Goal: Task Accomplishment & Management: Complete application form

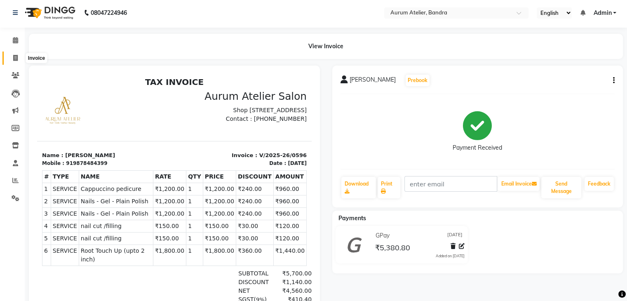
click at [12, 59] on span at bounding box center [15, 58] width 14 height 9
select select "7410"
select select "service"
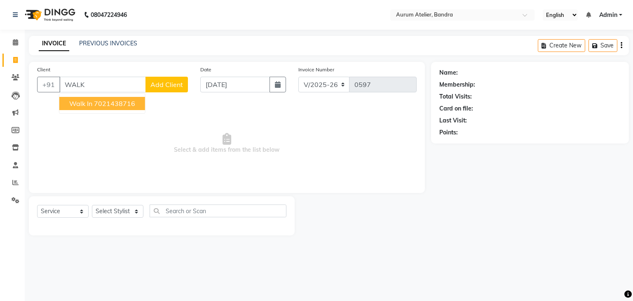
click at [98, 101] on ngb-highlight "7021438716" at bounding box center [114, 103] width 41 height 8
type input "7021438716"
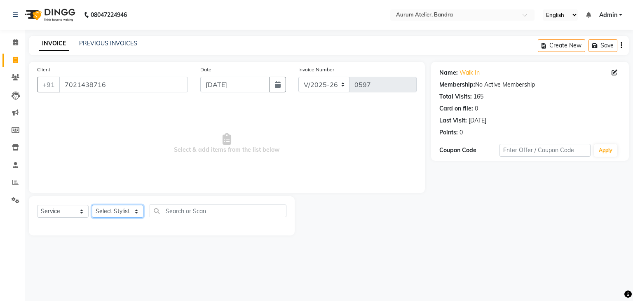
click at [115, 209] on select "Select Stylist [PERSON_NAME] chariya [PERSON_NAME] [PERSON_NAME] [PERSON_NAME] …" at bounding box center [118, 211] width 52 height 13
select select "66082"
click at [92, 205] on select "Select Stylist [PERSON_NAME] chariya [PERSON_NAME] [PERSON_NAME] [PERSON_NAME] …" at bounding box center [118, 211] width 52 height 13
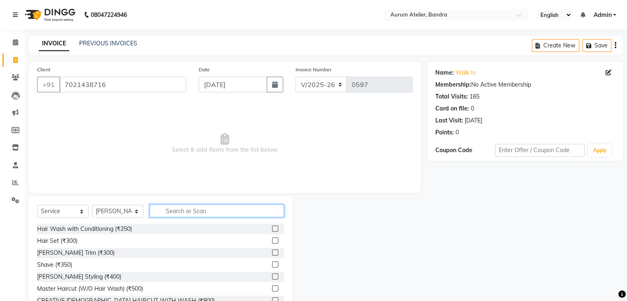
click at [202, 211] on input "text" at bounding box center [217, 210] width 134 height 13
click at [272, 289] on label at bounding box center [275, 288] width 6 height 6
click at [272, 289] on input "checkbox" at bounding box center [274, 288] width 5 height 5
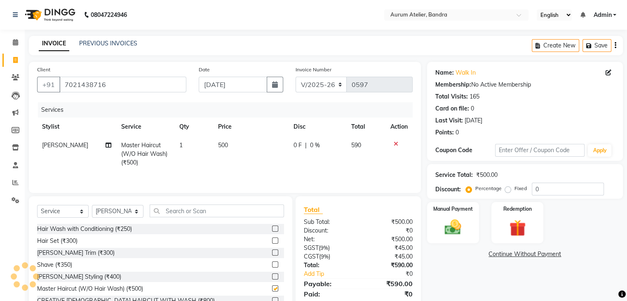
checkbox input "false"
click at [113, 213] on select "Select Stylist [PERSON_NAME] chariya [PERSON_NAME] [PERSON_NAME] [PERSON_NAME] …" at bounding box center [118, 211] width 52 height 13
select select "82650"
click at [92, 206] on select "Select Stylist [PERSON_NAME] chariya [PERSON_NAME] [PERSON_NAME] [PERSON_NAME] …" at bounding box center [118, 211] width 52 height 13
click at [193, 216] on input "text" at bounding box center [217, 210] width 134 height 13
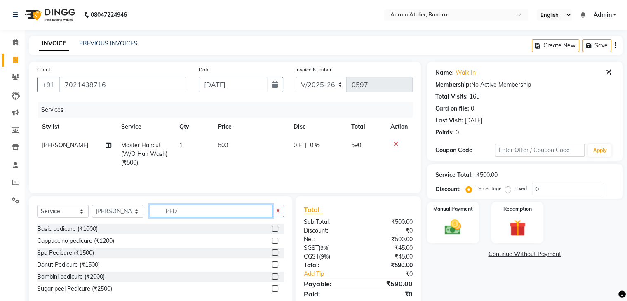
type input "PED"
click at [274, 229] on label at bounding box center [275, 229] width 6 height 6
click at [274, 229] on input "checkbox" at bounding box center [274, 228] width 5 height 5
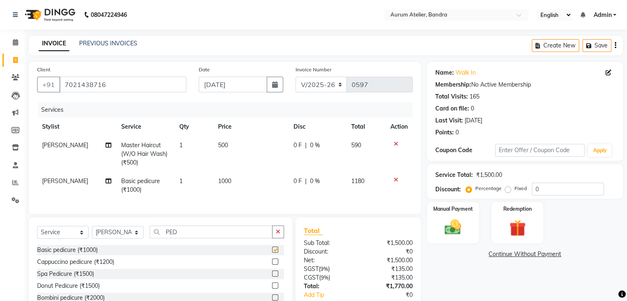
checkbox input "false"
click at [196, 238] on input "PED" at bounding box center [211, 232] width 123 height 13
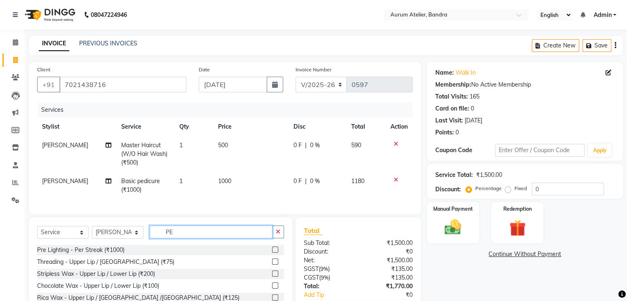
type input "P"
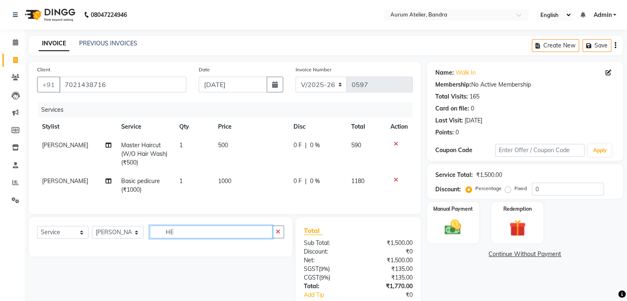
type input "H"
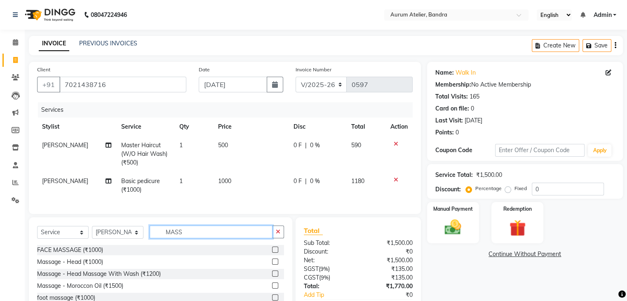
type input "MASS"
click at [273, 265] on label at bounding box center [275, 261] width 6 height 6
click at [273, 265] on input "checkbox" at bounding box center [274, 261] width 5 height 5
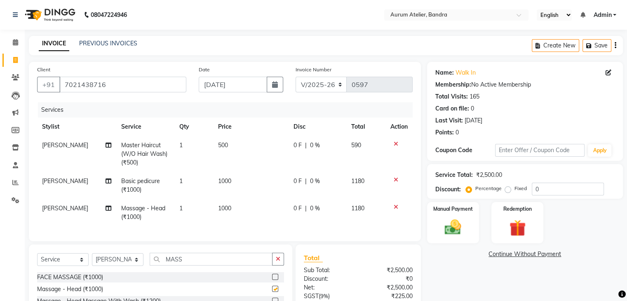
checkbox input "false"
click at [241, 211] on td "1000" at bounding box center [250, 212] width 75 height 27
select select "82650"
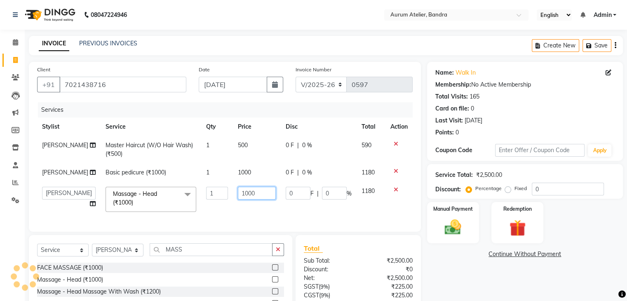
click at [252, 196] on input "1000" at bounding box center [257, 193] width 38 height 13
type input "1"
type input "800"
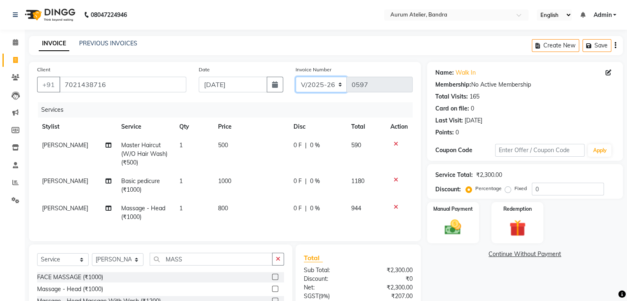
drag, startPoint x: 330, startPoint y: 84, endPoint x: 332, endPoint y: 88, distance: 4.8
click at [330, 84] on select "C/2025-26 V/2025 V/2025-26" at bounding box center [322, 85] width 52 height 16
select select "7590"
click at [296, 77] on select "C/2025-26 V/2025 V/2025-26" at bounding box center [322, 85] width 52 height 16
type input "1291"
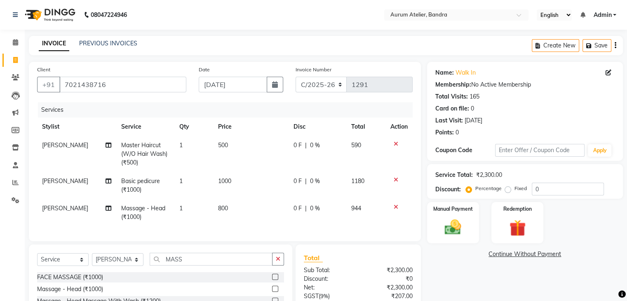
click at [617, 48] on div "Create New Save" at bounding box center [577, 45] width 91 height 19
click at [616, 48] on div "Create New Save" at bounding box center [577, 45] width 91 height 19
click at [615, 46] on icon "button" at bounding box center [616, 45] width 2 height 0
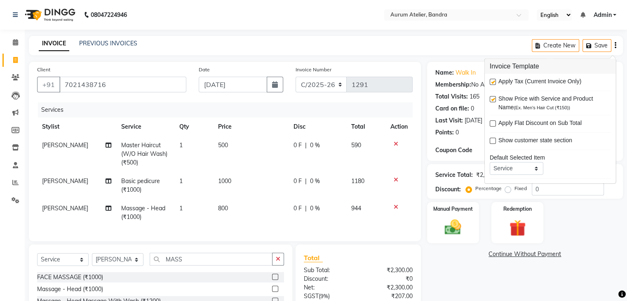
click at [495, 82] on label at bounding box center [493, 82] width 6 height 6
click at [495, 82] on input "checkbox" at bounding box center [492, 82] width 5 height 5
checkbox input "false"
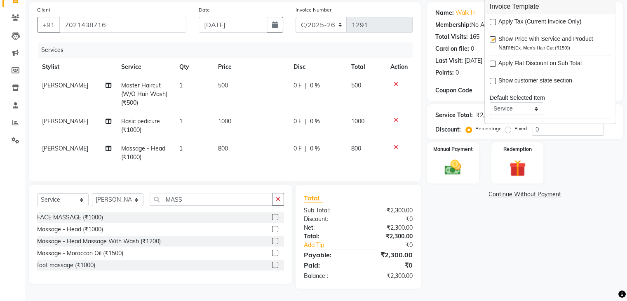
click at [230, 82] on td "500" at bounding box center [250, 94] width 75 height 36
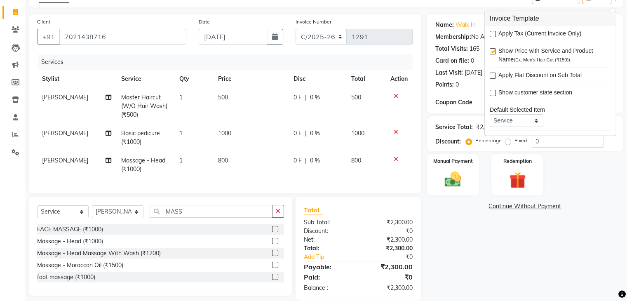
select select "66082"
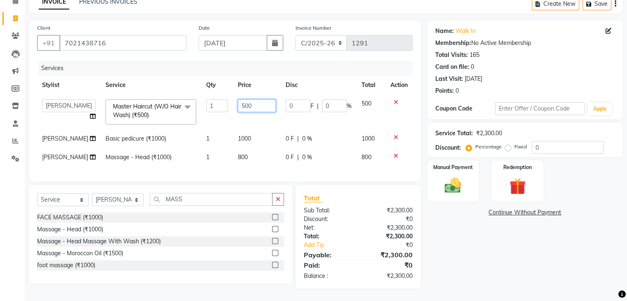
click at [249, 99] on input "500" at bounding box center [257, 105] width 38 height 13
type input "5"
type input "600"
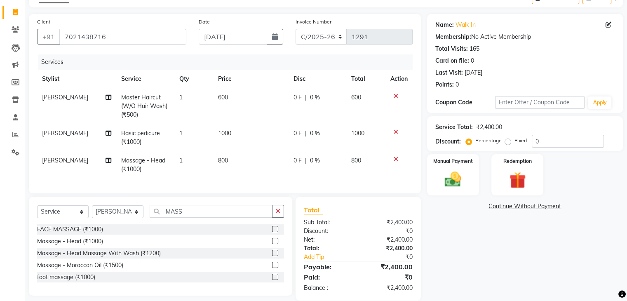
click at [531, 274] on div "Name: Walk In Membership: No Active Membership Total Visits: 165 Card on file: …" at bounding box center [528, 157] width 202 height 287
click at [469, 172] on div "Manual Payment" at bounding box center [453, 174] width 54 height 42
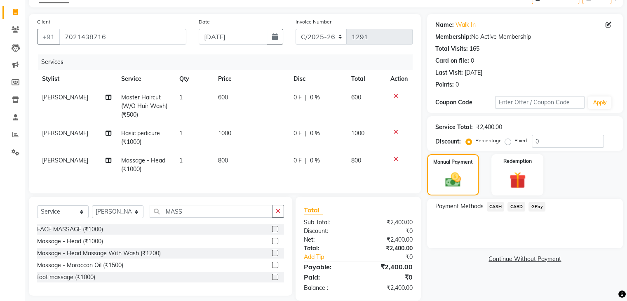
scroll to position [66, 0]
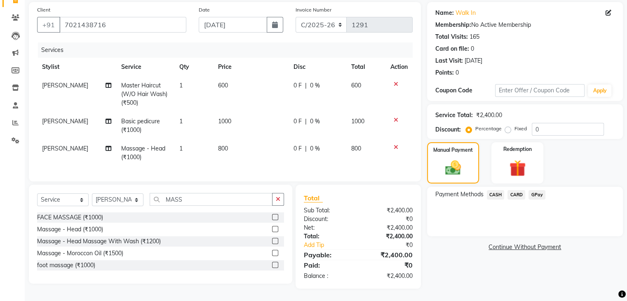
click at [498, 190] on span "CASH" at bounding box center [496, 194] width 18 height 9
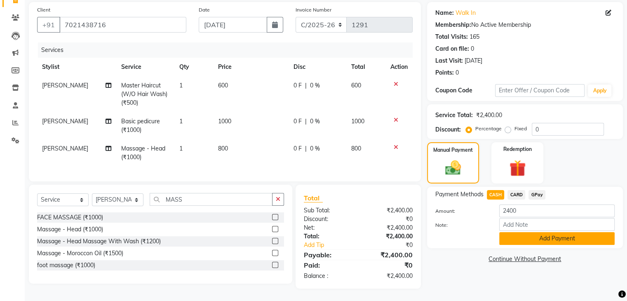
click at [525, 232] on button "Add Payment" at bounding box center [556, 238] width 115 height 13
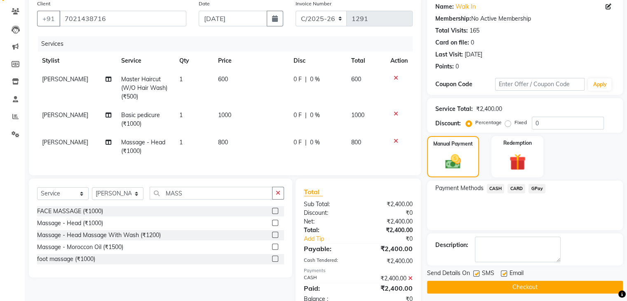
scroll to position [96, 0]
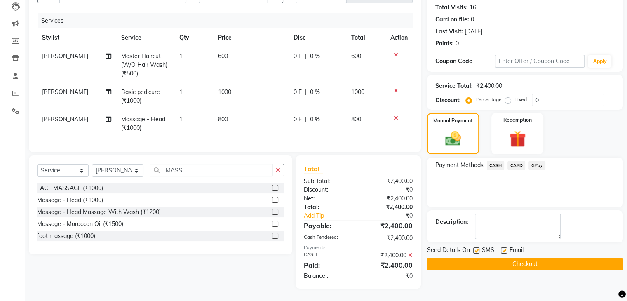
click at [519, 261] on button "Checkout" at bounding box center [525, 264] width 196 height 13
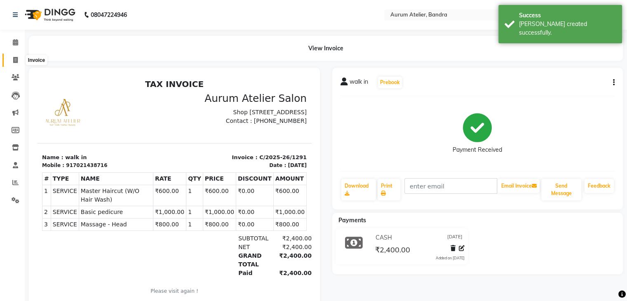
click at [19, 56] on span at bounding box center [15, 60] width 14 height 9
select select "7410"
select select "service"
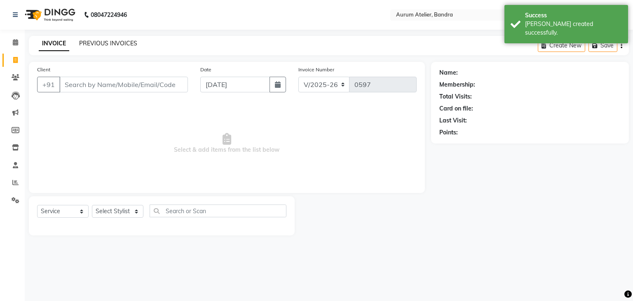
click at [108, 45] on link "PREVIOUS INVOICES" at bounding box center [108, 43] width 58 height 7
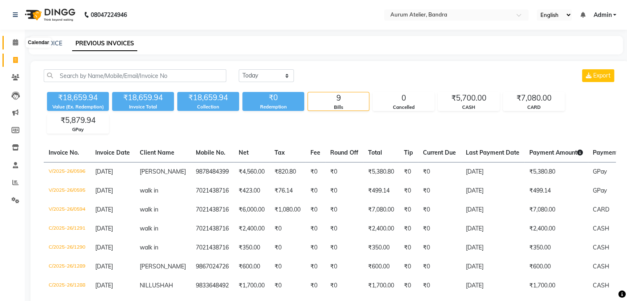
click at [14, 43] on icon at bounding box center [15, 42] width 5 height 6
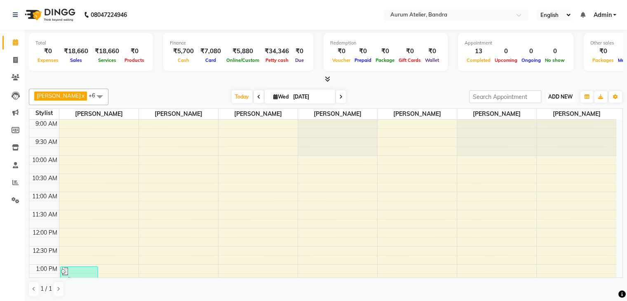
click at [563, 99] on span "ADD NEW" at bounding box center [560, 97] width 24 height 6
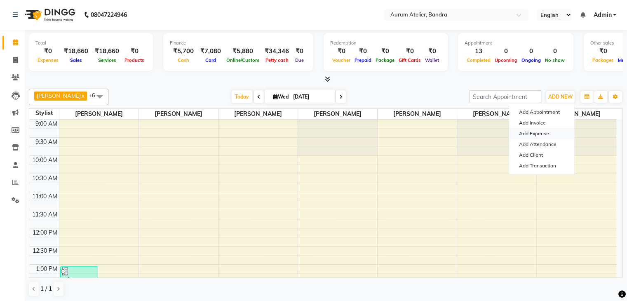
click at [538, 136] on link "Add Expense" at bounding box center [541, 133] width 65 height 11
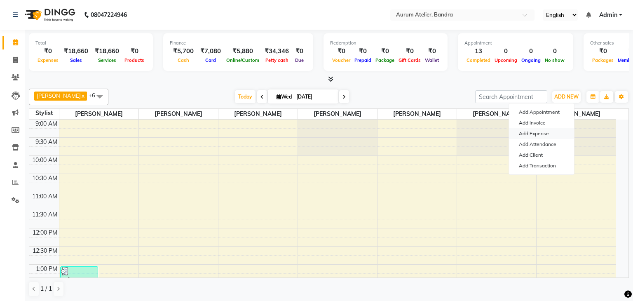
select select "1"
select select "6514"
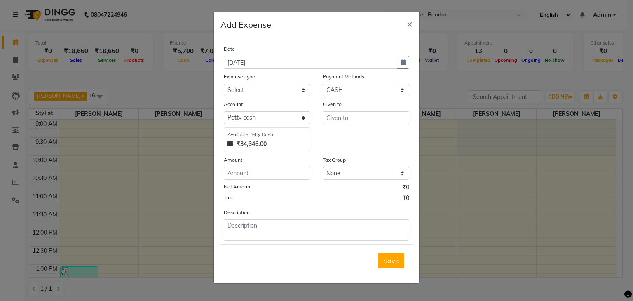
click at [262, 165] on div "Amount" at bounding box center [267, 161] width 87 height 12
click at [266, 173] on input "number" at bounding box center [267, 173] width 87 height 13
type input "3772"
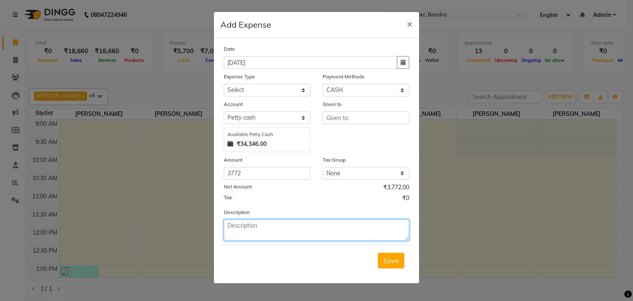
click at [305, 226] on textarea at bounding box center [317, 229] width 186 height 21
type textarea "GROCSRI MILK WATRL FRESNAR"
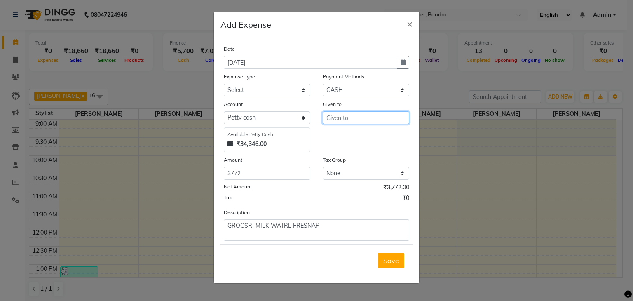
click at [341, 117] on input "text" at bounding box center [366, 117] width 87 height 13
type input "PANCHEEEEL"
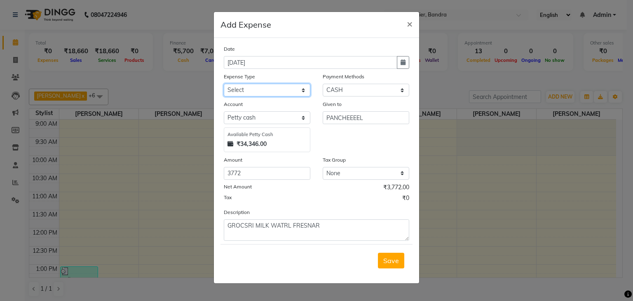
click at [267, 89] on select "Select Advance Salary Bank charges Car maintenance Cash transfer to bank Cash t…" at bounding box center [267, 90] width 87 height 13
select select "4"
click at [224, 85] on select "Select Advance Salary Bank charges Car maintenance Cash transfer to bank Cash t…" at bounding box center [267, 90] width 87 height 13
click at [389, 263] on span "Save" at bounding box center [391, 260] width 16 height 8
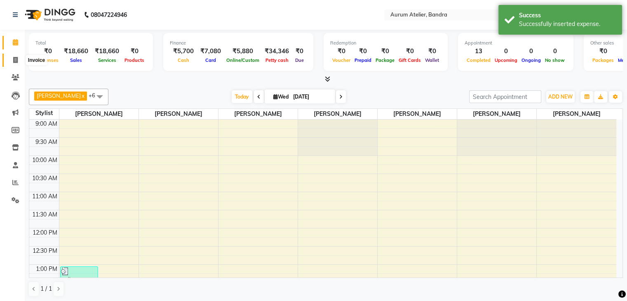
click at [14, 59] on icon at bounding box center [15, 60] width 5 height 6
select select "7410"
select select "service"
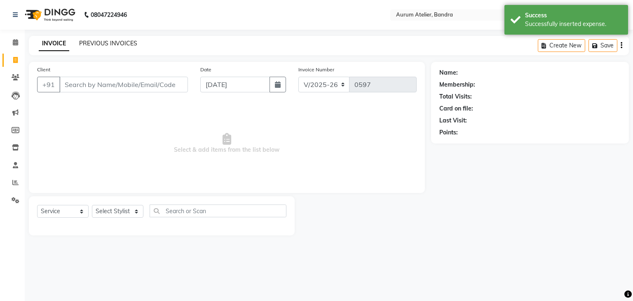
click at [120, 45] on link "PREVIOUS INVOICES" at bounding box center [108, 43] width 58 height 7
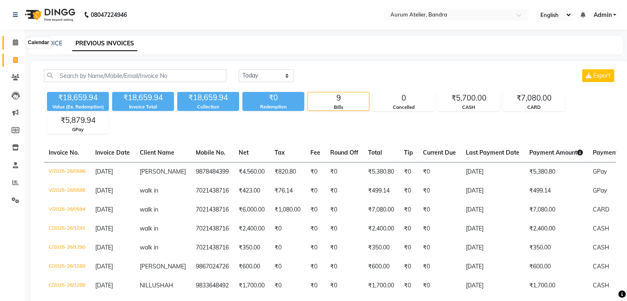
click at [15, 45] on icon at bounding box center [15, 42] width 5 height 6
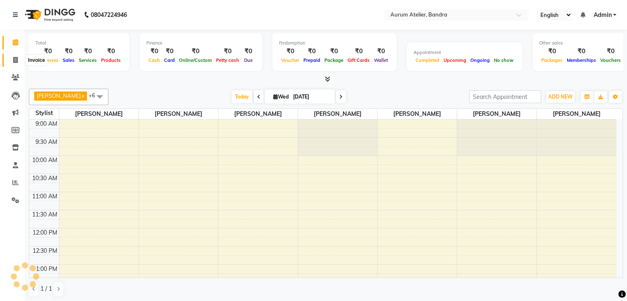
click at [15, 61] on icon at bounding box center [15, 60] width 5 height 6
select select "service"
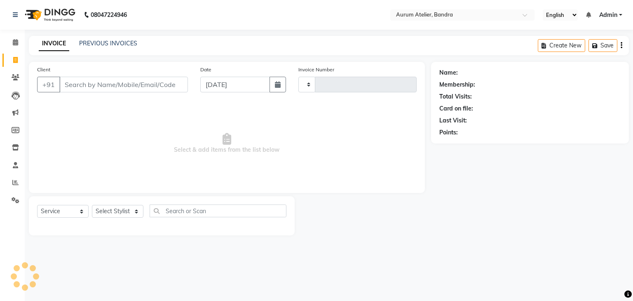
type input "0597"
select select "7410"
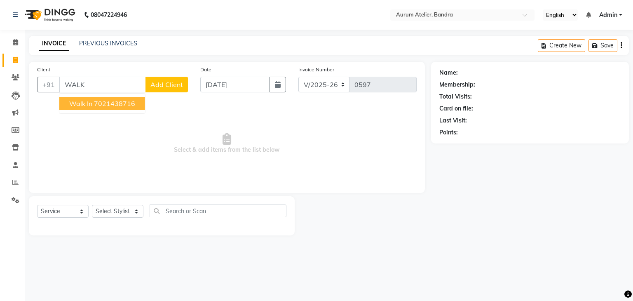
click at [82, 107] on span "walk in" at bounding box center [80, 103] width 23 height 8
type input "7021438716"
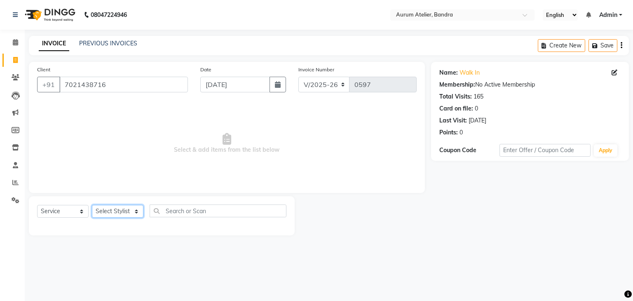
click at [119, 212] on select "Select Stylist [PERSON_NAME] chariya [PERSON_NAME] [PERSON_NAME] [PERSON_NAME] …" at bounding box center [118, 211] width 52 height 13
select select "66082"
click at [92, 205] on select "Select Stylist [PERSON_NAME] chariya [PERSON_NAME] [PERSON_NAME] [PERSON_NAME] …" at bounding box center [118, 211] width 52 height 13
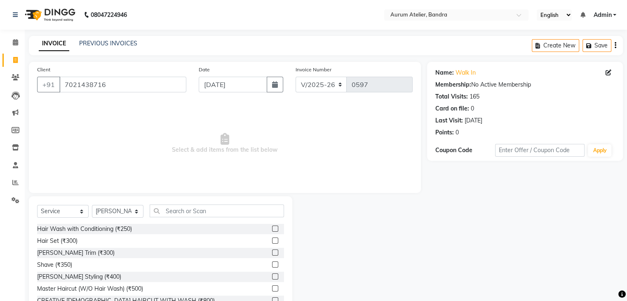
click at [272, 286] on label at bounding box center [275, 288] width 6 height 6
click at [272, 286] on input "checkbox" at bounding box center [274, 288] width 5 height 5
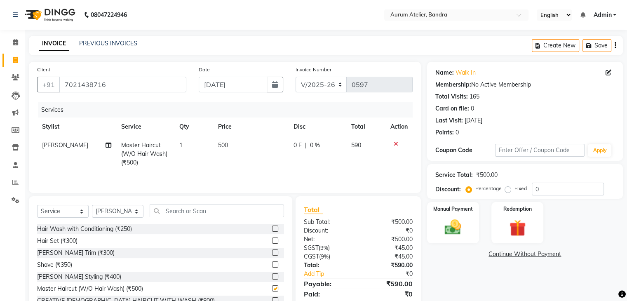
checkbox input "false"
click at [328, 78] on select "C/2025-26 V/2025 V/2025-26" at bounding box center [322, 85] width 52 height 16
select select "7590"
click at [296, 77] on select "C/2025-26 V/2025 V/2025-26" at bounding box center [322, 85] width 52 height 16
type input "1292"
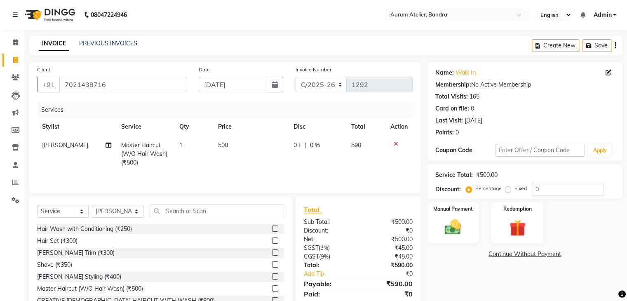
click at [615, 46] on icon "button" at bounding box center [616, 45] width 2 height 0
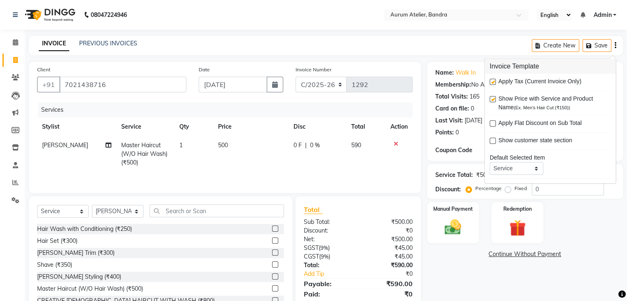
click at [491, 82] on label at bounding box center [493, 82] width 6 height 6
click at [491, 82] on input "checkbox" at bounding box center [492, 82] width 5 height 5
checkbox input "false"
click at [462, 240] on div "Manual Payment" at bounding box center [453, 222] width 54 height 42
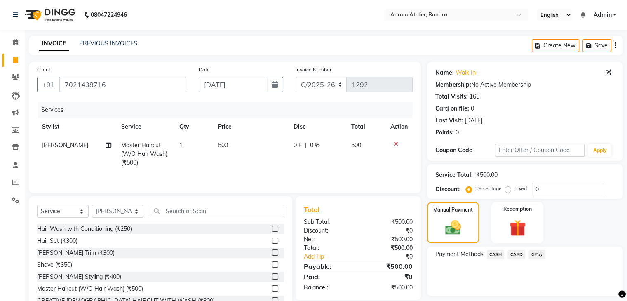
click at [492, 257] on span "CASH" at bounding box center [496, 254] width 18 height 9
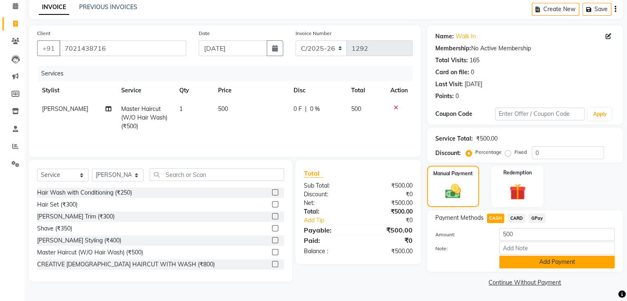
click at [514, 265] on button "Add Payment" at bounding box center [556, 262] width 115 height 13
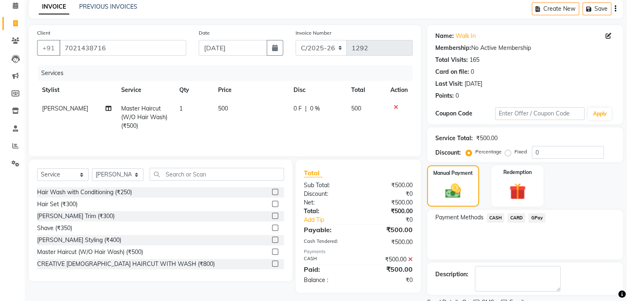
scroll to position [70, 0]
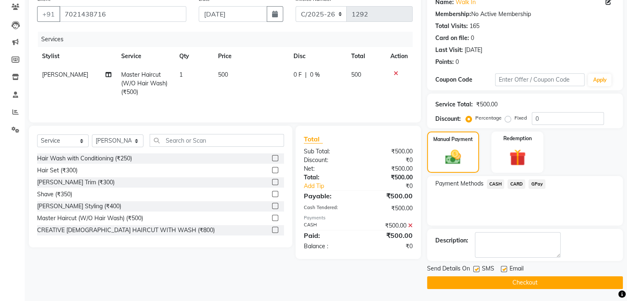
click at [510, 281] on button "Checkout" at bounding box center [525, 282] width 196 height 13
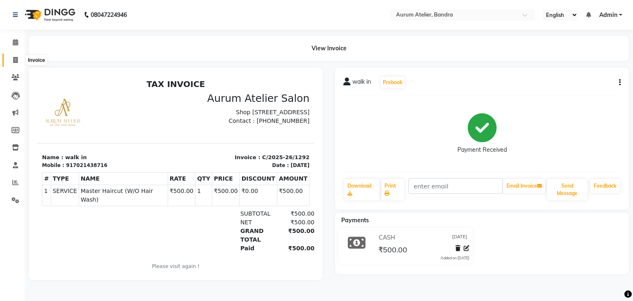
click at [15, 59] on icon at bounding box center [15, 60] width 5 height 6
select select "7410"
select select "service"
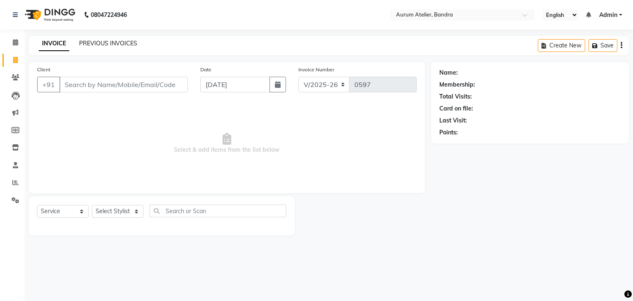
click at [88, 43] on link "PREVIOUS INVOICES" at bounding box center [108, 43] width 58 height 7
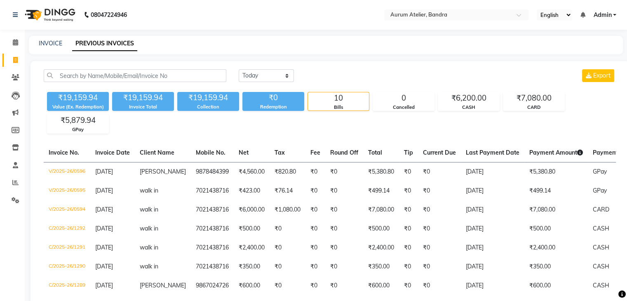
click at [607, 14] on span "Admin" at bounding box center [602, 15] width 18 height 9
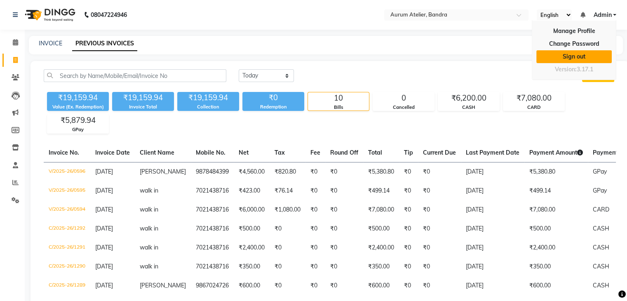
click at [598, 58] on link "Sign out" at bounding box center [573, 56] width 75 height 13
